Goal: Obtain resource: Download file/media

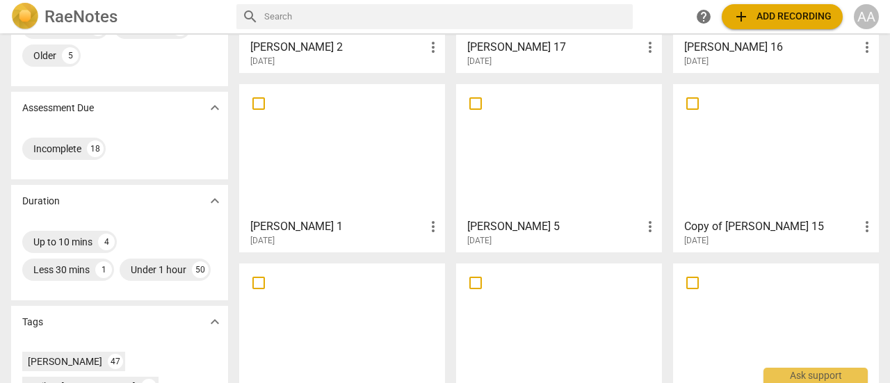
scroll to position [197, 0]
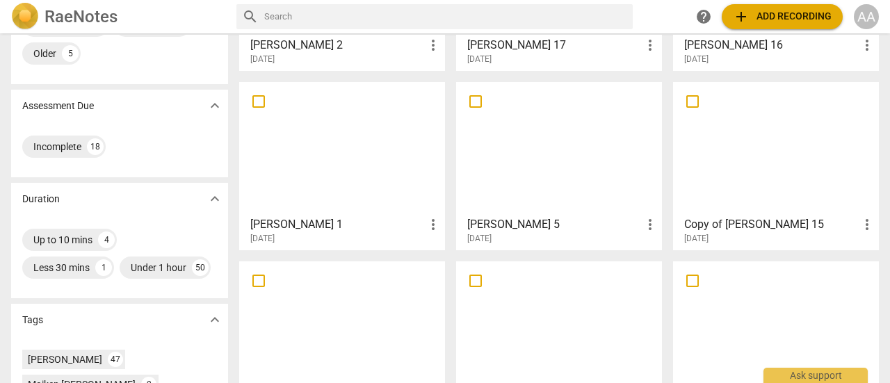
click at [539, 201] on div at bounding box center [559, 148] width 196 height 123
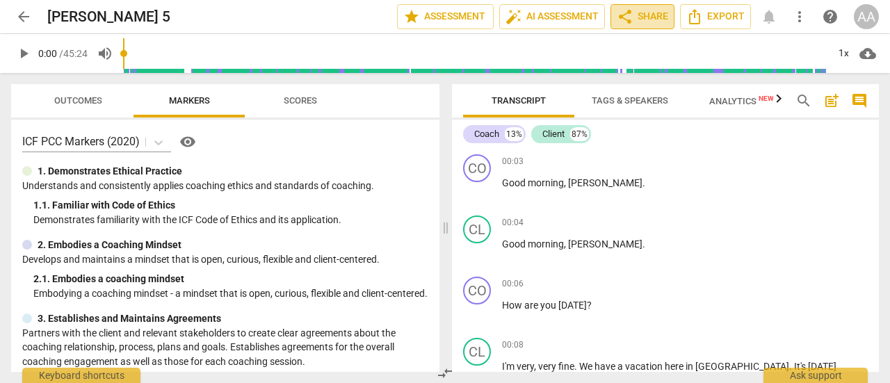
click at [650, 19] on span "share Share" at bounding box center [642, 16] width 51 height 17
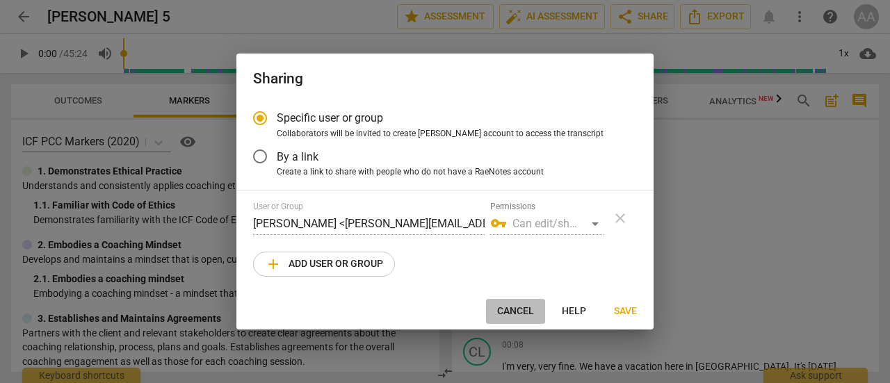
click at [529, 313] on span "Cancel" at bounding box center [515, 312] width 37 height 14
radio input "false"
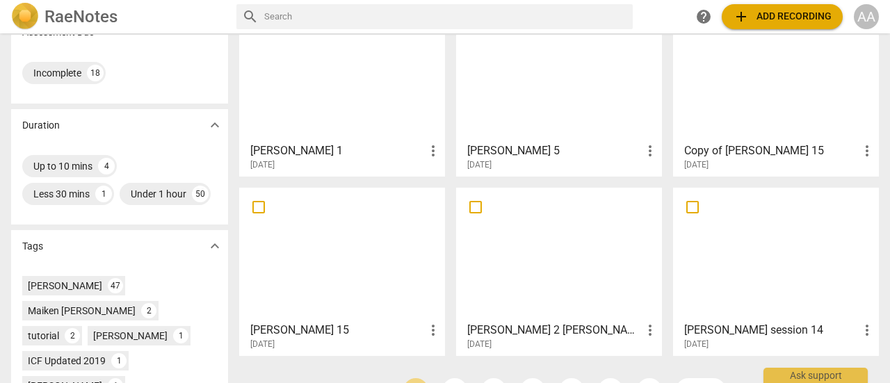
scroll to position [266, 0]
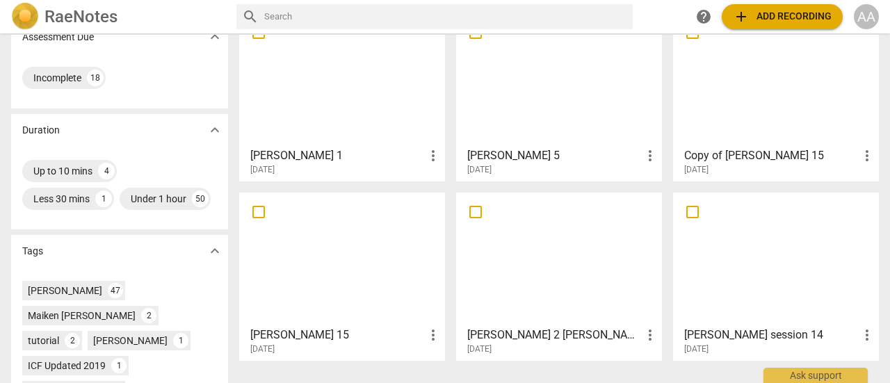
click at [563, 286] on div at bounding box center [559, 259] width 196 height 123
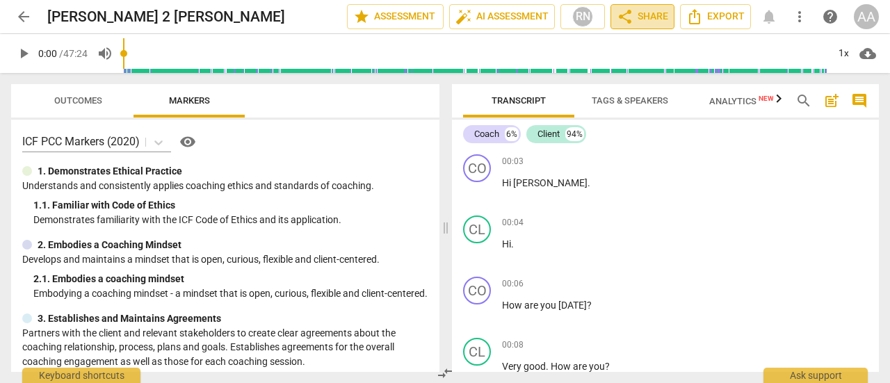
click at [652, 15] on span "share Share" at bounding box center [642, 16] width 51 height 17
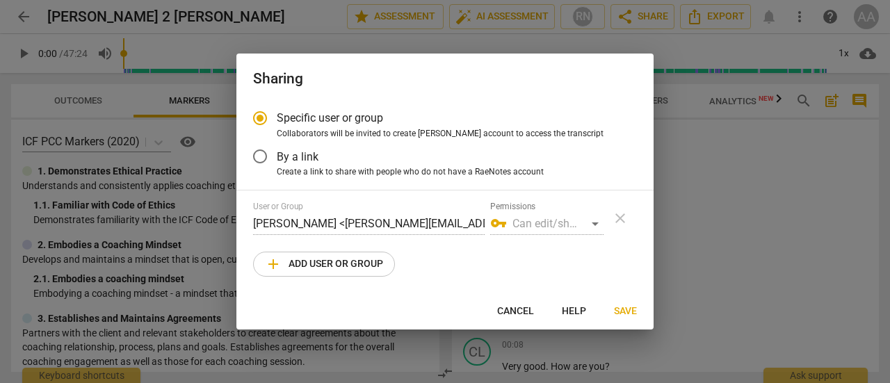
click at [529, 309] on span "Cancel" at bounding box center [515, 312] width 37 height 14
radio input "false"
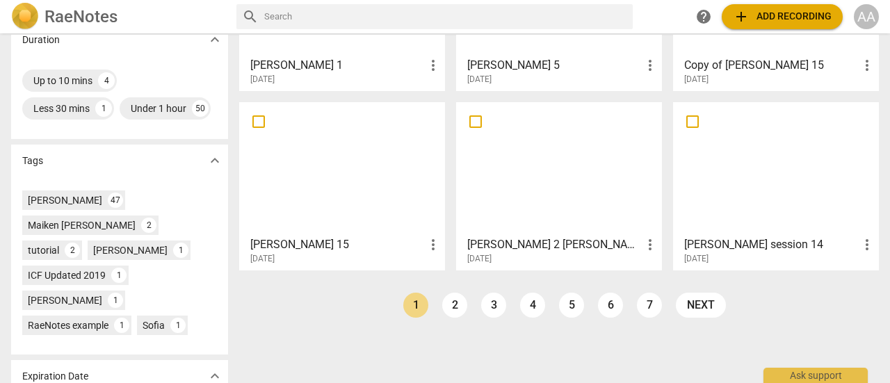
scroll to position [360, 0]
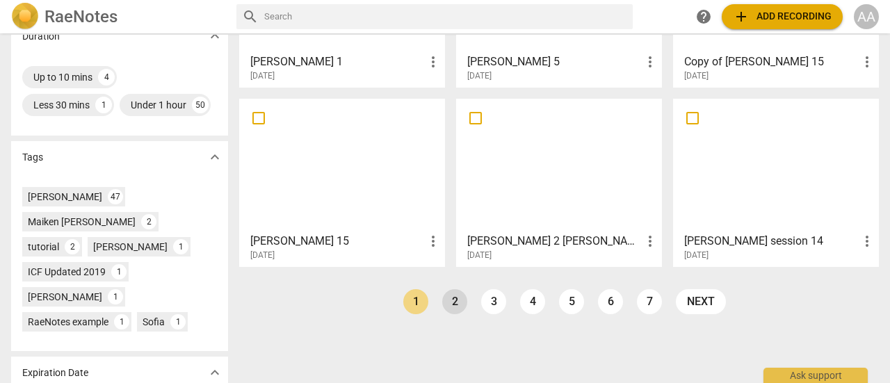
click at [455, 305] on link "2" at bounding box center [454, 301] width 25 height 25
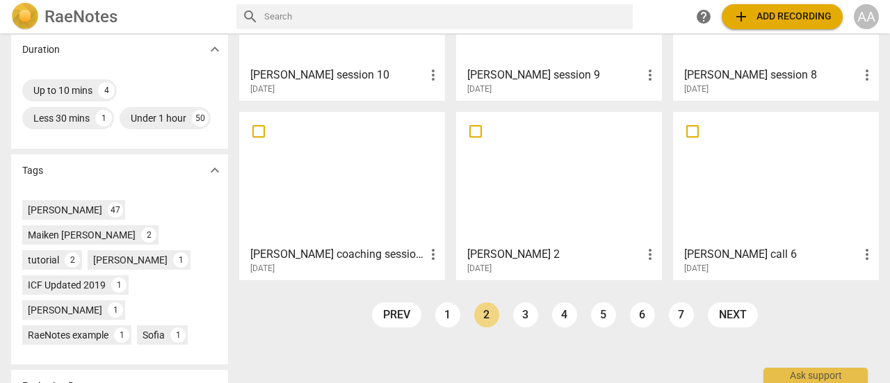
scroll to position [351, 0]
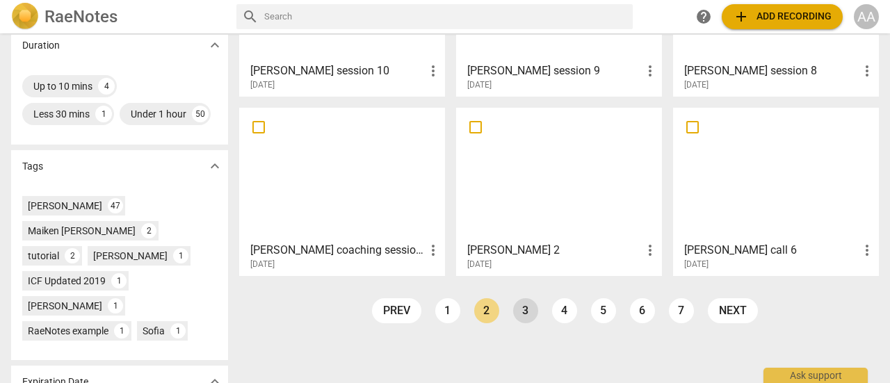
click at [526, 312] on link "3" at bounding box center [525, 310] width 25 height 25
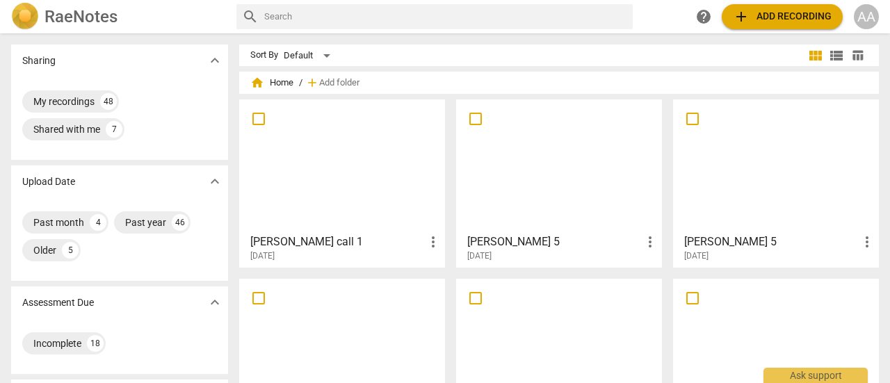
click at [549, 211] on div at bounding box center [559, 165] width 196 height 123
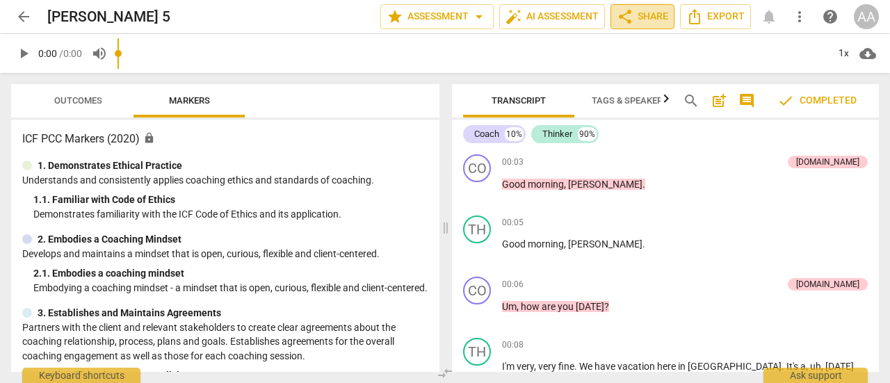
click at [643, 19] on span "share Share" at bounding box center [642, 16] width 51 height 17
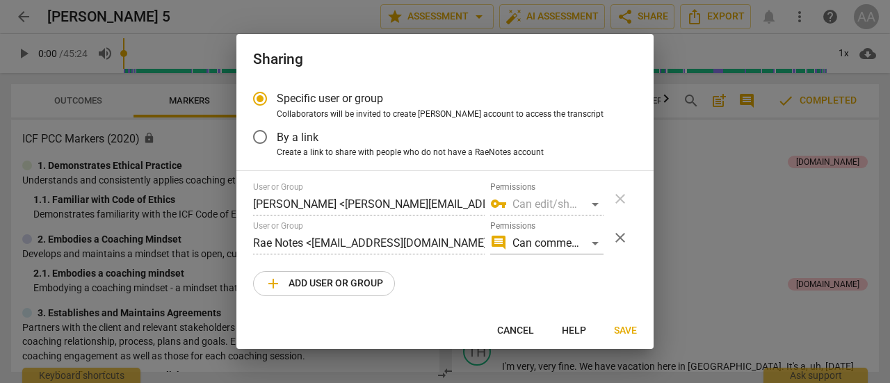
click at [518, 330] on span "Cancel" at bounding box center [515, 331] width 37 height 14
radio input "false"
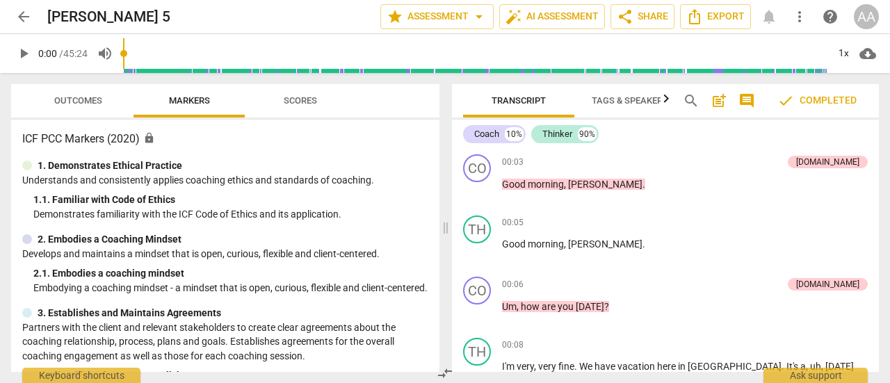
click at [24, 12] on span "arrow_back" at bounding box center [23, 16] width 17 height 17
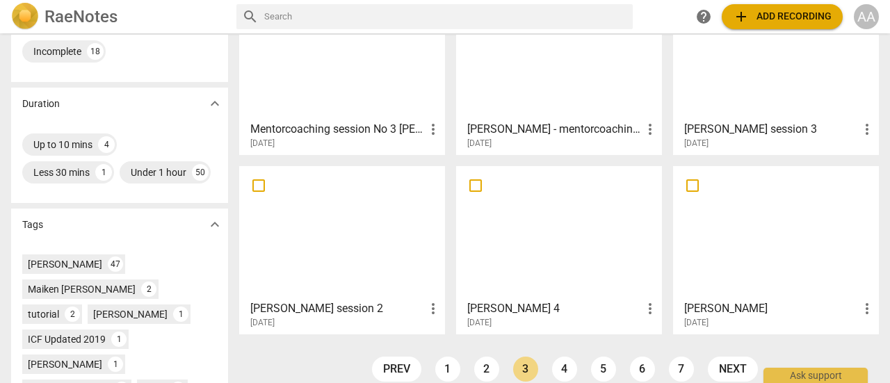
scroll to position [428, 0]
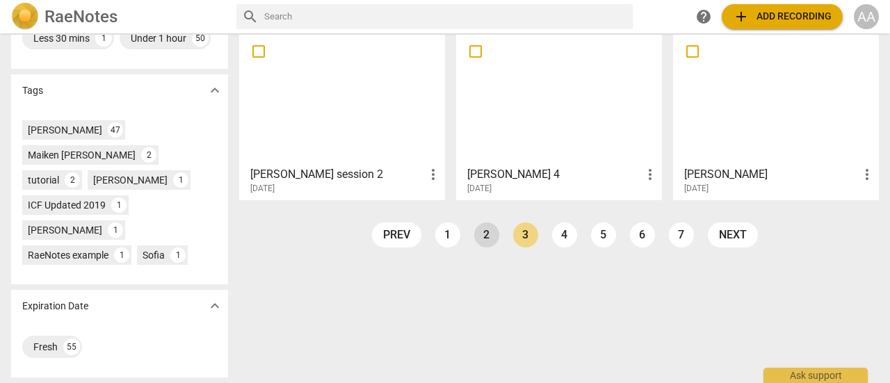
click at [487, 230] on link "2" at bounding box center [486, 235] width 25 height 25
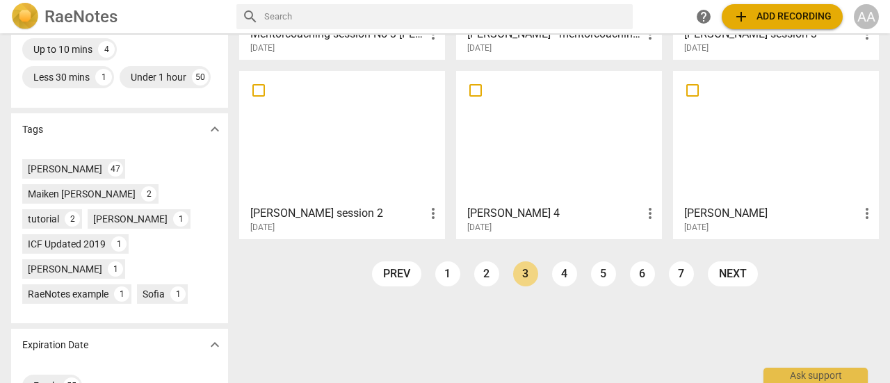
scroll to position [391, 0]
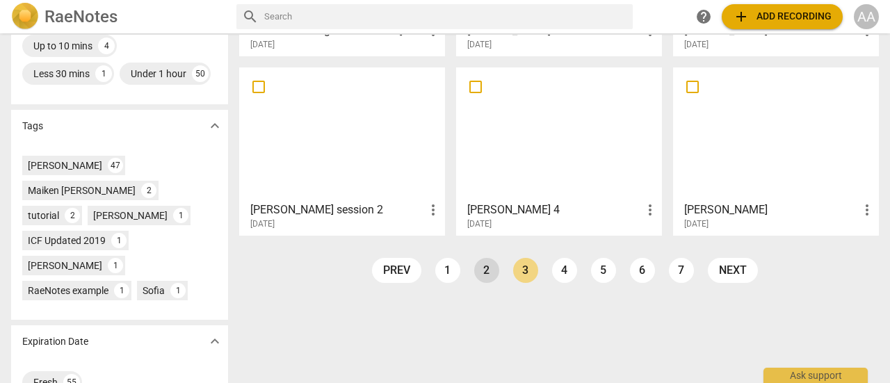
click at [478, 275] on link "2" at bounding box center [486, 270] width 25 height 25
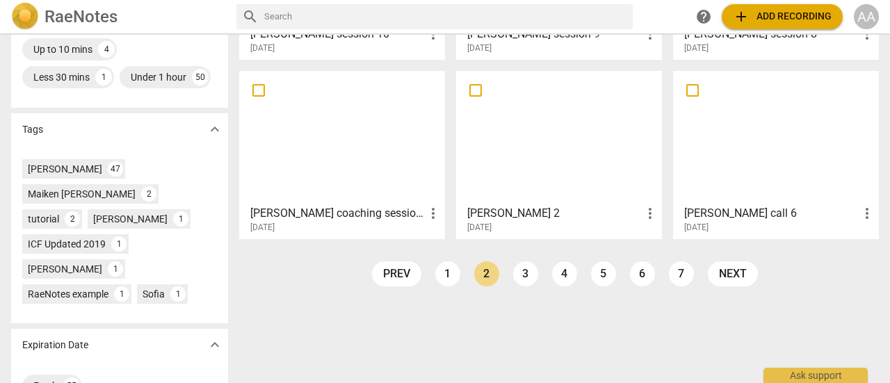
scroll to position [392, 0]
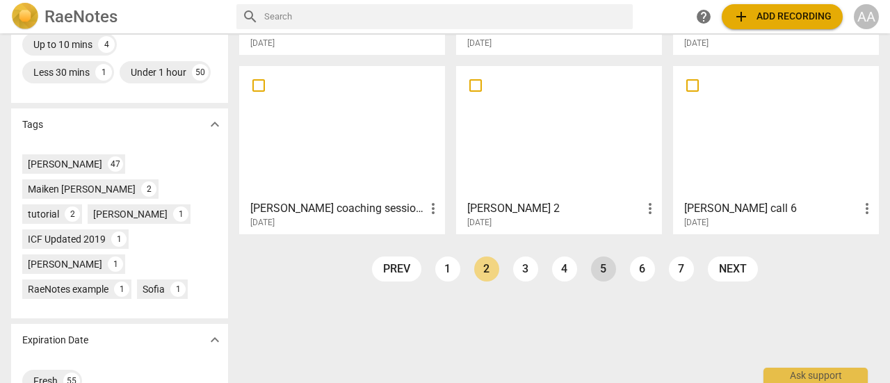
click at [597, 266] on link "5" at bounding box center [603, 269] width 25 height 25
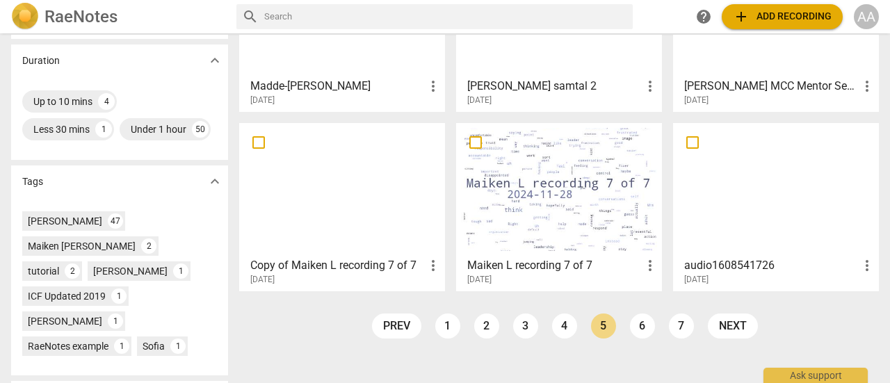
scroll to position [339, 0]
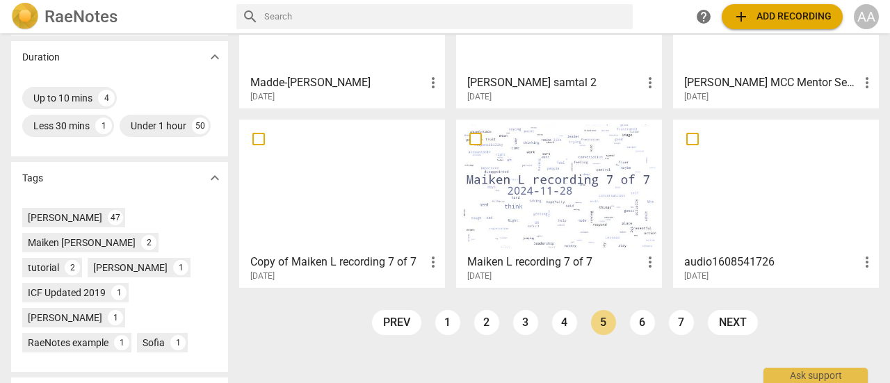
click at [540, 229] on div at bounding box center [559, 186] width 196 height 123
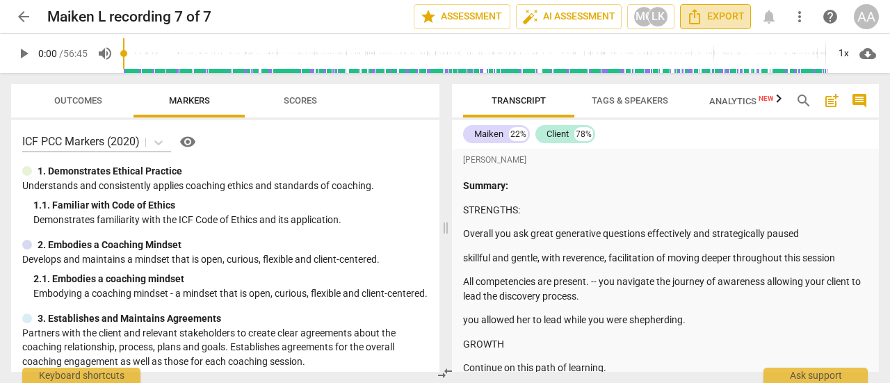
click at [727, 22] on span "Export" at bounding box center [716, 16] width 58 height 17
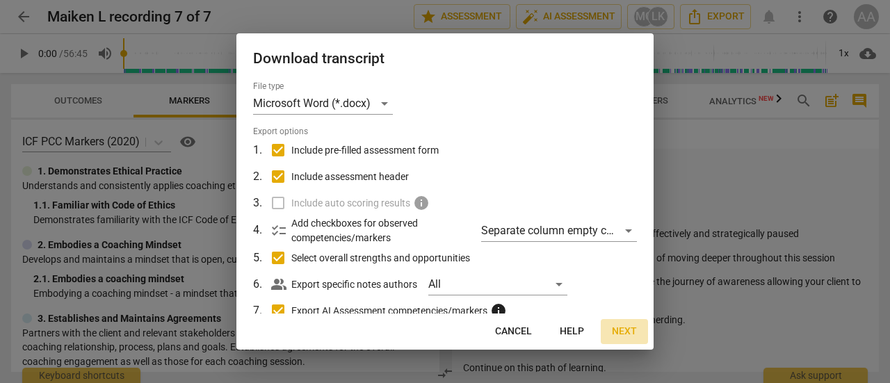
click at [624, 327] on span "Next" at bounding box center [624, 332] width 25 height 14
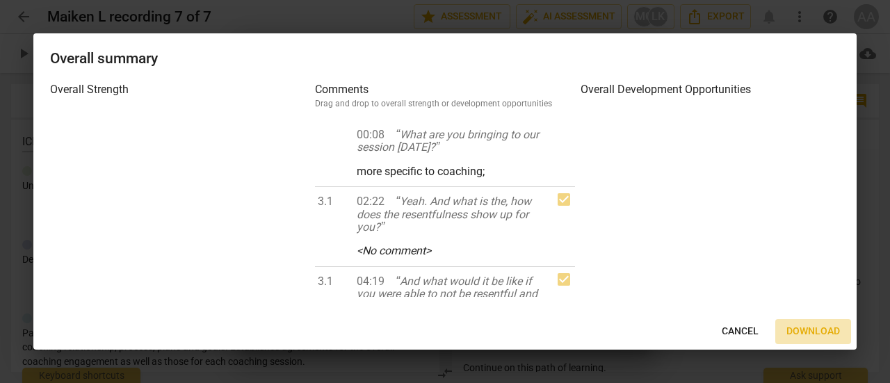
click at [808, 330] on span "Download" at bounding box center [814, 332] width 54 height 14
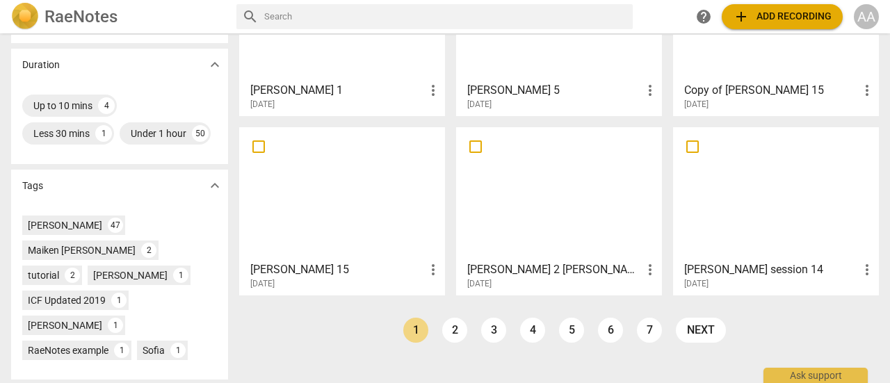
scroll to position [335, 0]
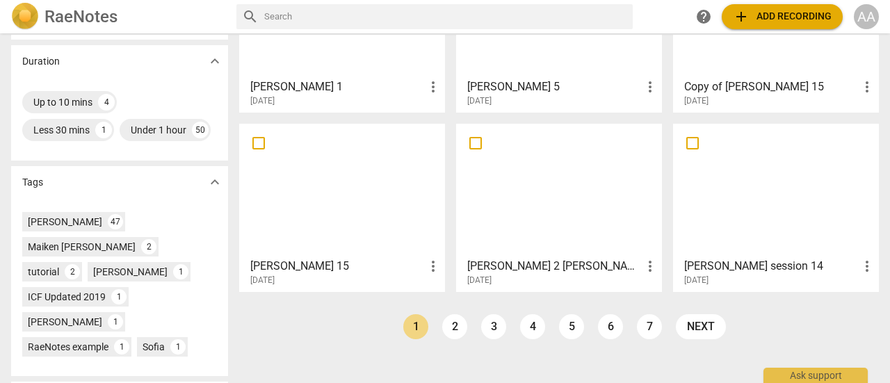
click at [573, 67] on div at bounding box center [559, 10] width 196 height 123
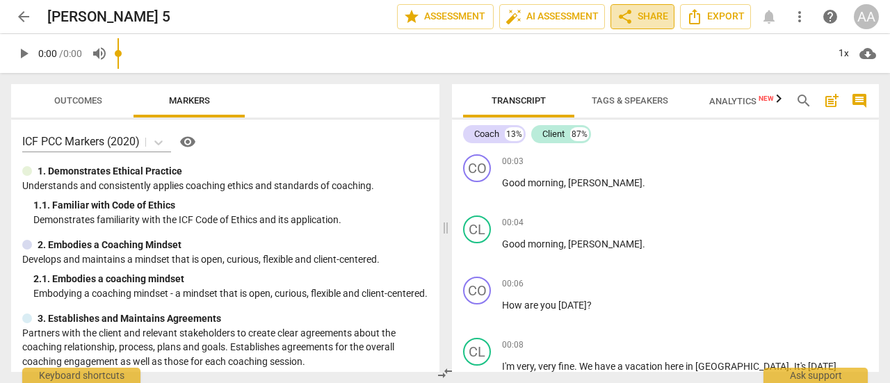
click at [641, 22] on span "share Share" at bounding box center [642, 16] width 51 height 17
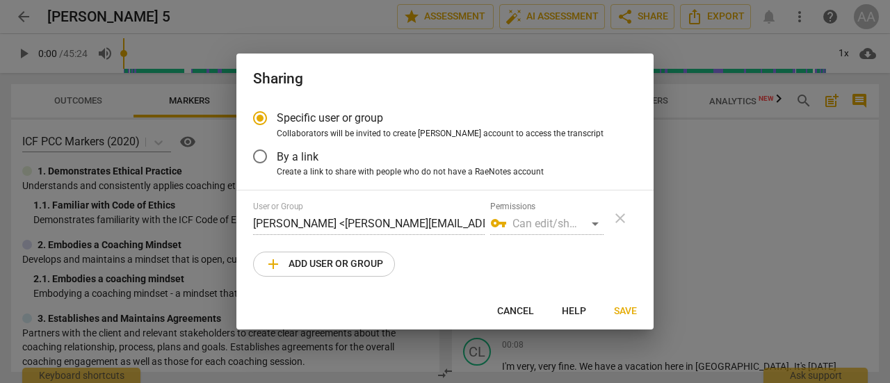
click at [516, 316] on span "Cancel" at bounding box center [515, 312] width 37 height 14
radio input "false"
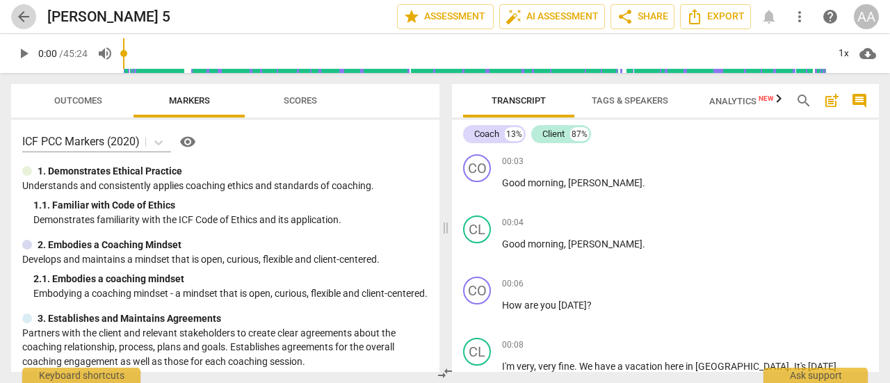
click at [20, 12] on span "arrow_back" at bounding box center [23, 16] width 17 height 17
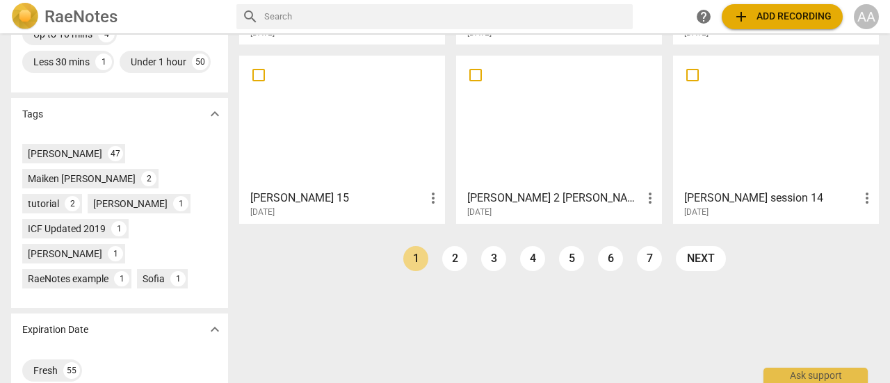
scroll to position [405, 0]
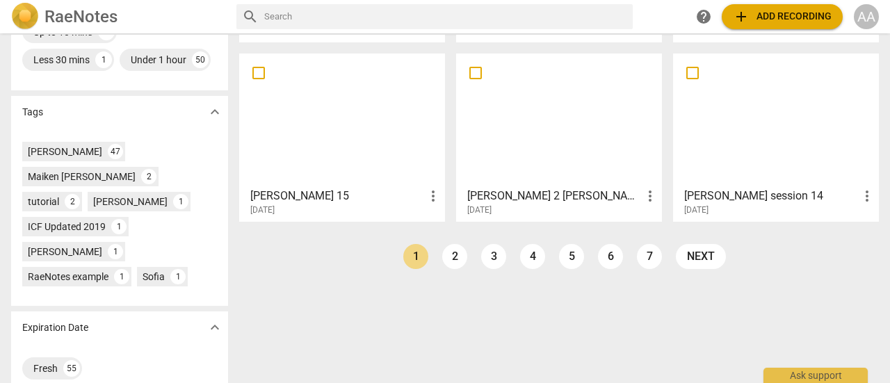
click at [583, 194] on h3 "[PERSON_NAME] 2 [PERSON_NAME]" at bounding box center [554, 196] width 175 height 17
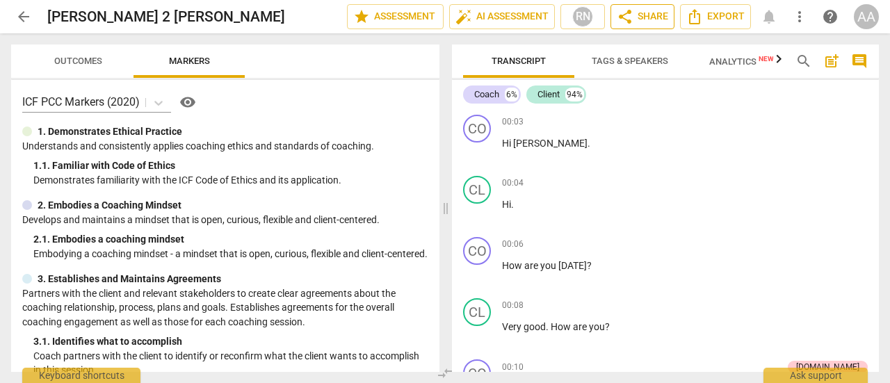
click at [639, 21] on span "share Share" at bounding box center [642, 16] width 51 height 17
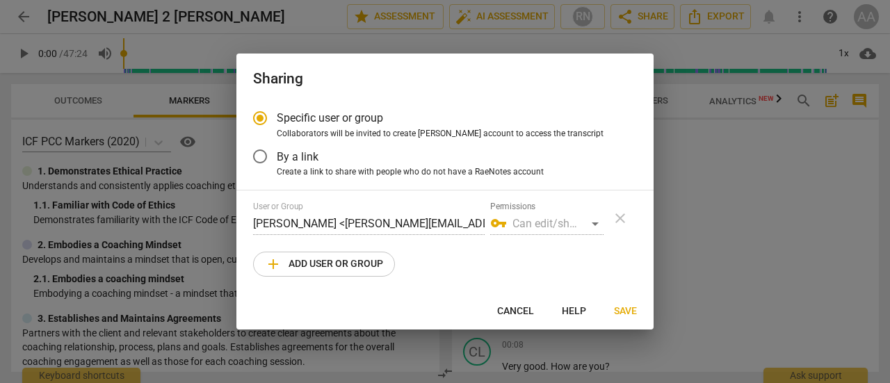
click at [27, 16] on div at bounding box center [445, 191] width 890 height 383
radio input "false"
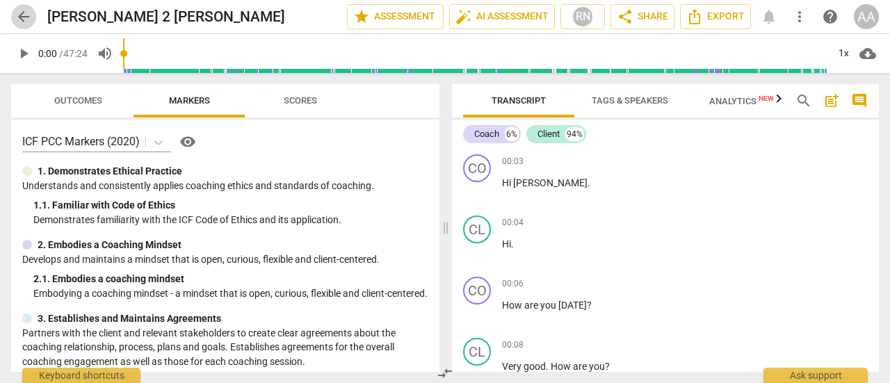
click at [27, 16] on span "arrow_back" at bounding box center [23, 16] width 17 height 17
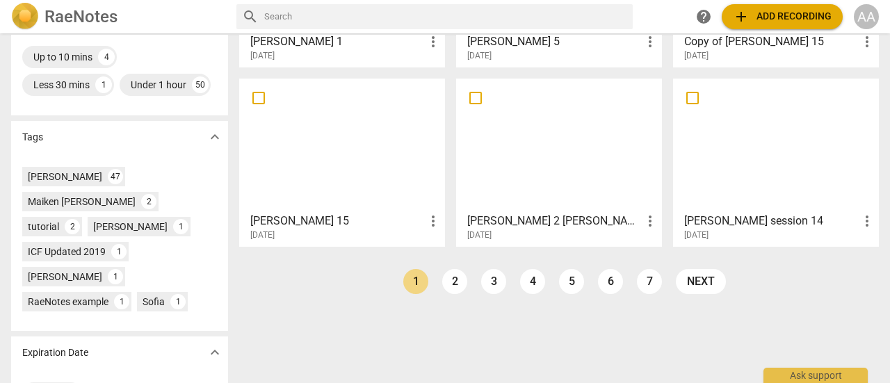
scroll to position [385, 0]
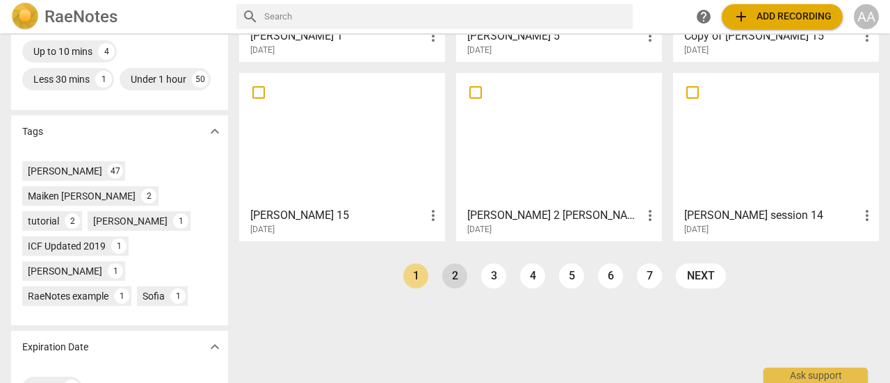
click at [450, 272] on link "2" at bounding box center [454, 276] width 25 height 25
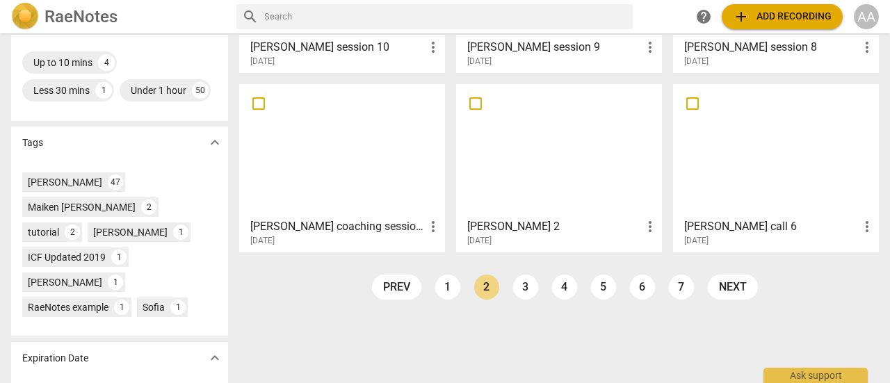
scroll to position [387, 0]
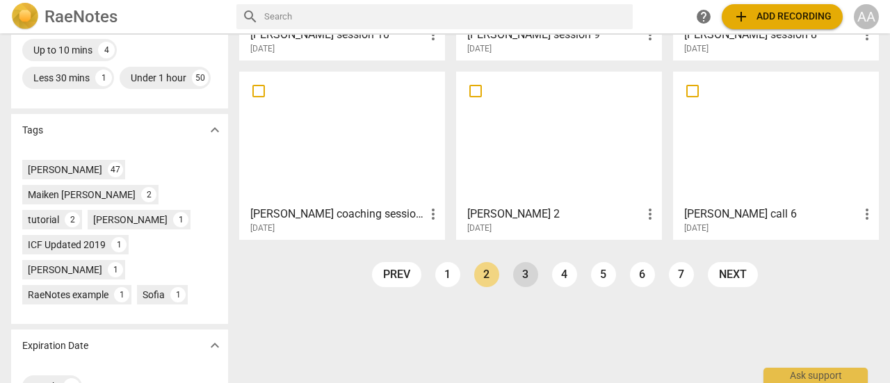
click at [527, 271] on link "3" at bounding box center [525, 274] width 25 height 25
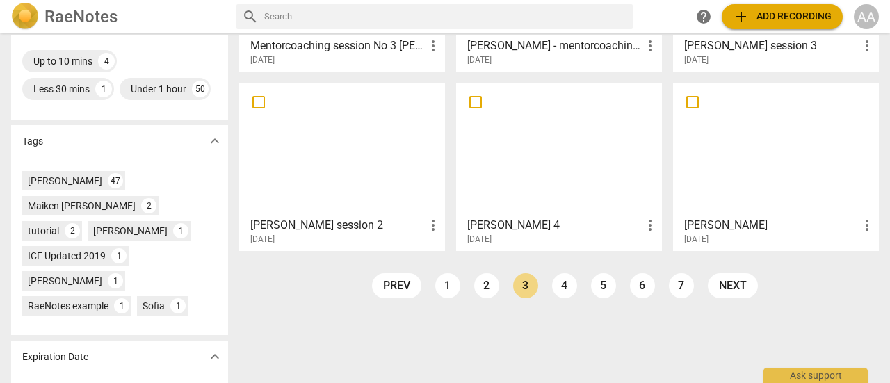
scroll to position [380, 0]
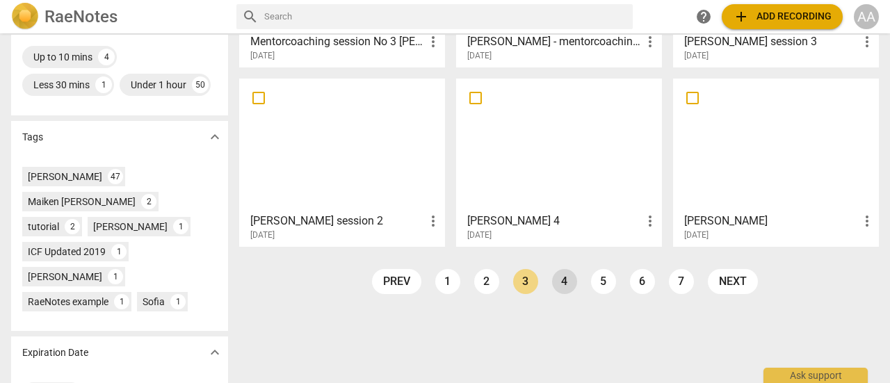
click at [557, 284] on link "4" at bounding box center [564, 281] width 25 height 25
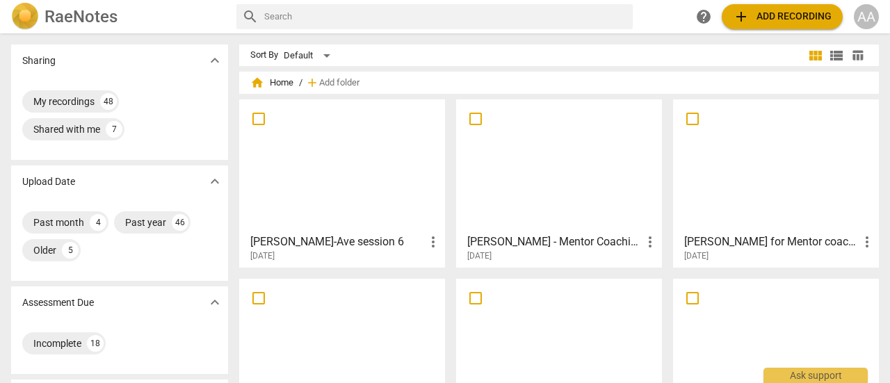
click at [776, 180] on div at bounding box center [776, 165] width 196 height 123
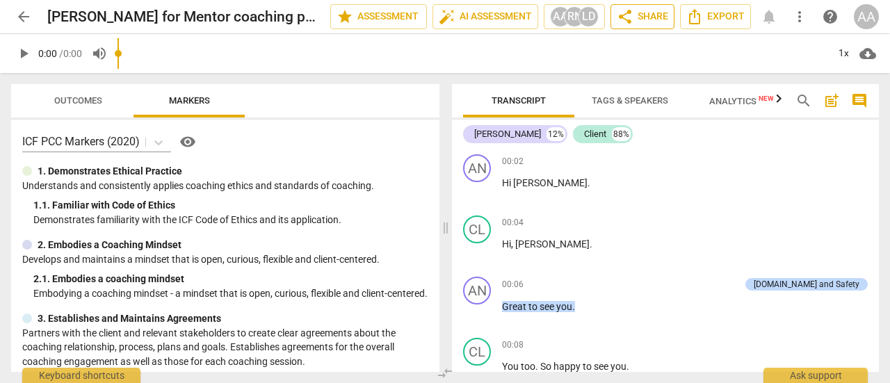
click at [648, 19] on span "share Share" at bounding box center [642, 16] width 51 height 17
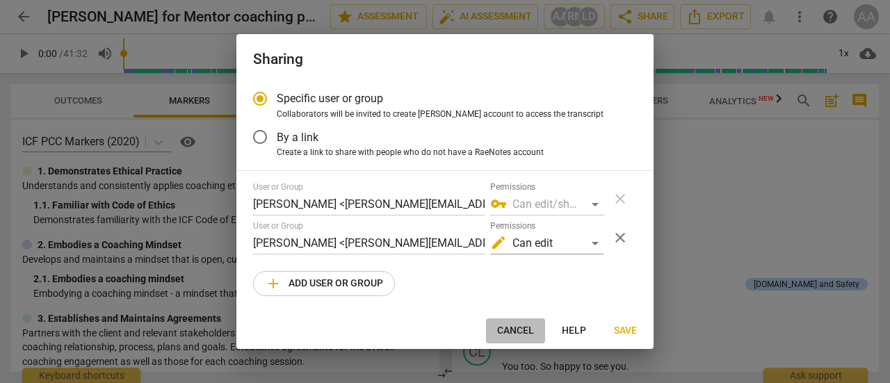
click at [524, 328] on span "Cancel" at bounding box center [515, 331] width 37 height 14
radio input "false"
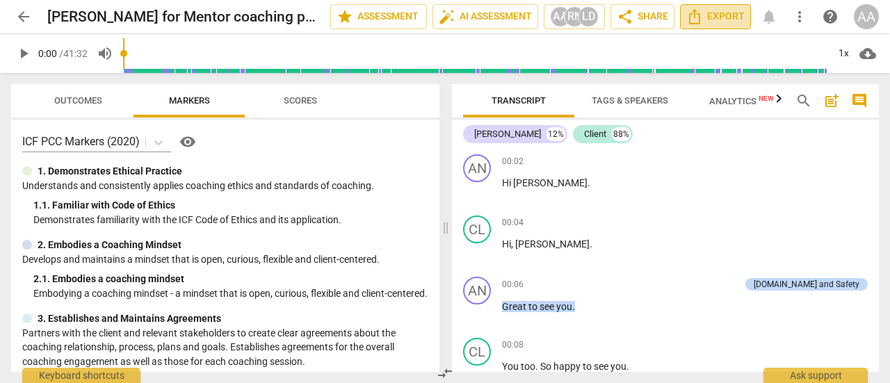
click at [730, 23] on span "Export" at bounding box center [716, 16] width 58 height 17
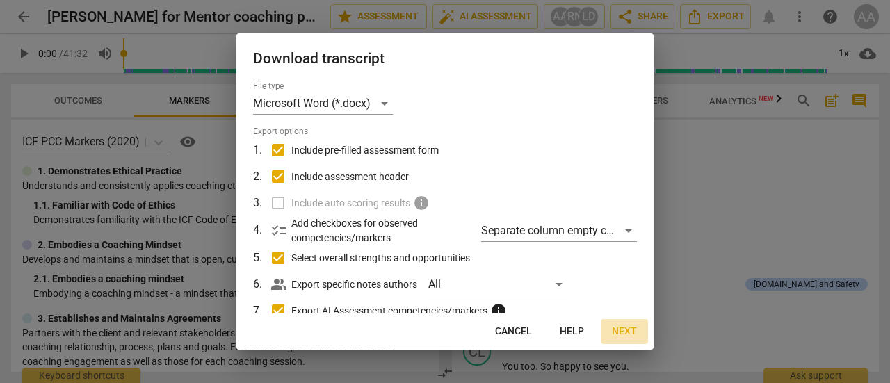
click at [626, 332] on span "Next" at bounding box center [624, 332] width 25 height 14
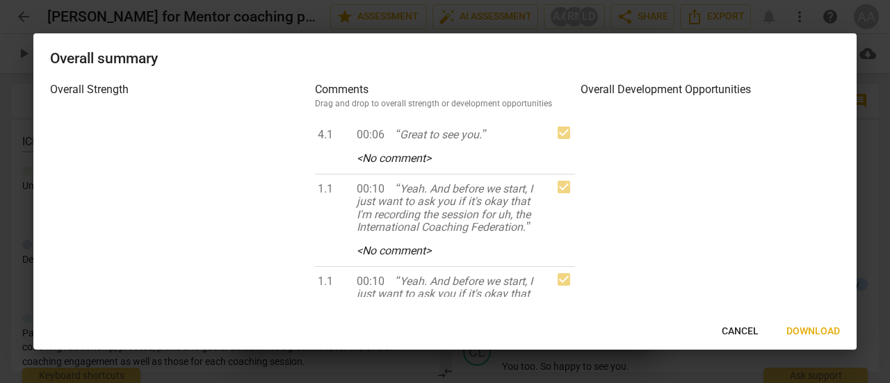
click at [806, 328] on span "Download" at bounding box center [814, 332] width 54 height 14
